Goal: Transaction & Acquisition: Purchase product/service

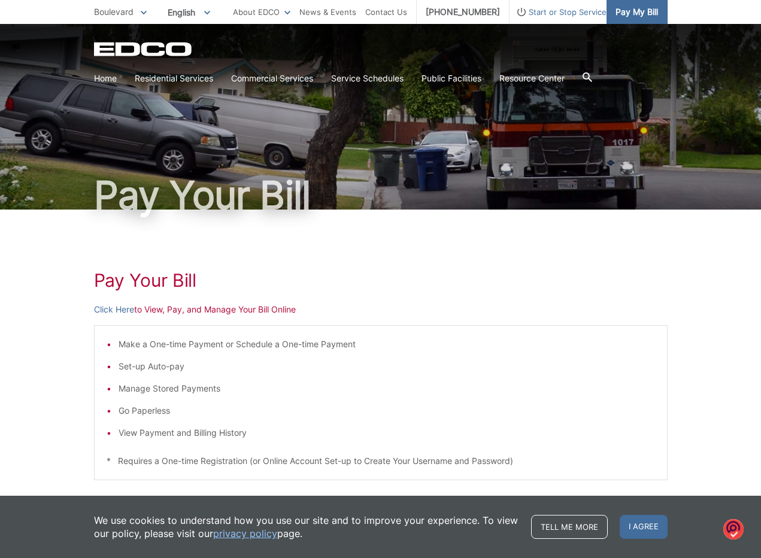
click at [633, 10] on span "Pay My Bill" at bounding box center [636, 11] width 42 height 13
click at [624, 17] on span "Pay My Bill" at bounding box center [636, 11] width 42 height 13
click at [113, 313] on link "Click Here" at bounding box center [114, 309] width 40 height 13
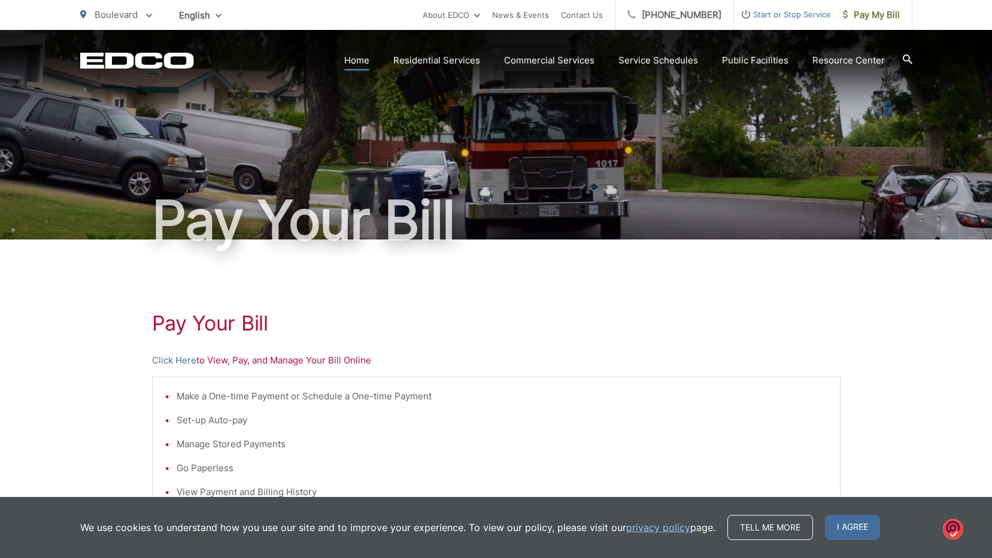
click at [362, 62] on link "Home" at bounding box center [356, 60] width 25 height 14
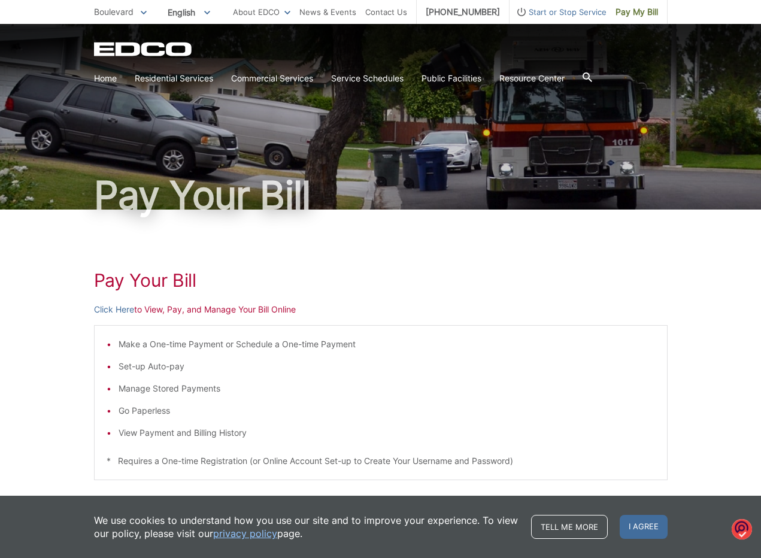
click at [700, 72] on div "EDCO Logo Home Residential Services Curbside Pickup Organic Recycling Dumpster …" at bounding box center [380, 57] width 761 height 66
